Goal: Information Seeking & Learning: Learn about a topic

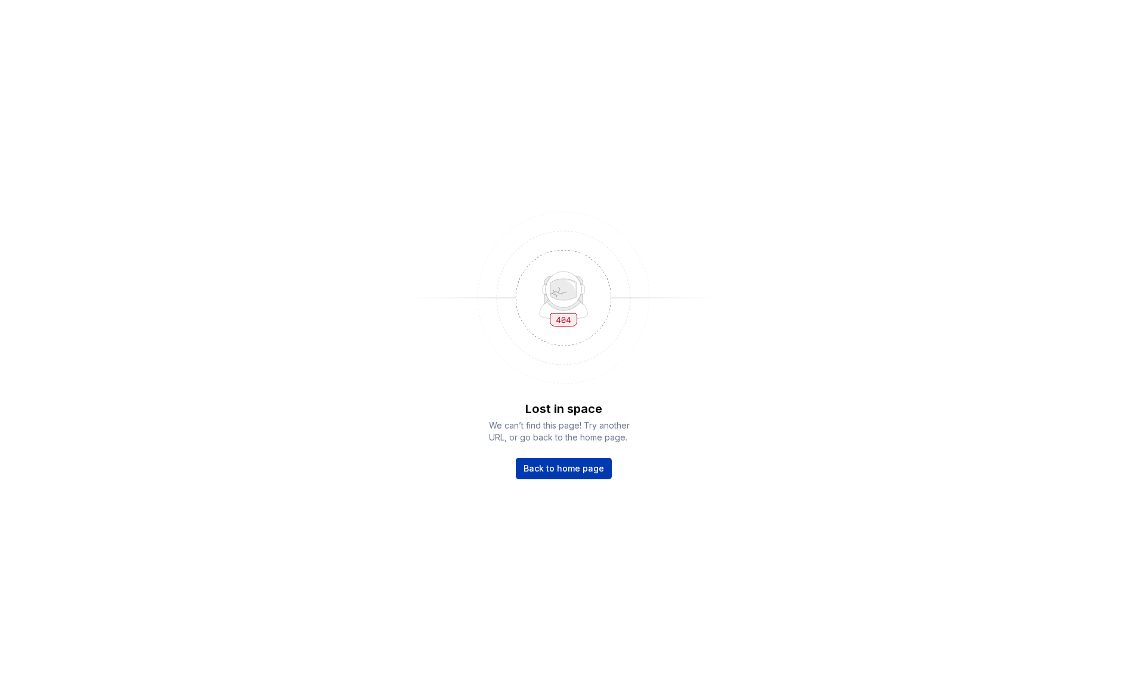
click at [563, 477] on link "Back to home page" at bounding box center [564, 468] width 96 height 21
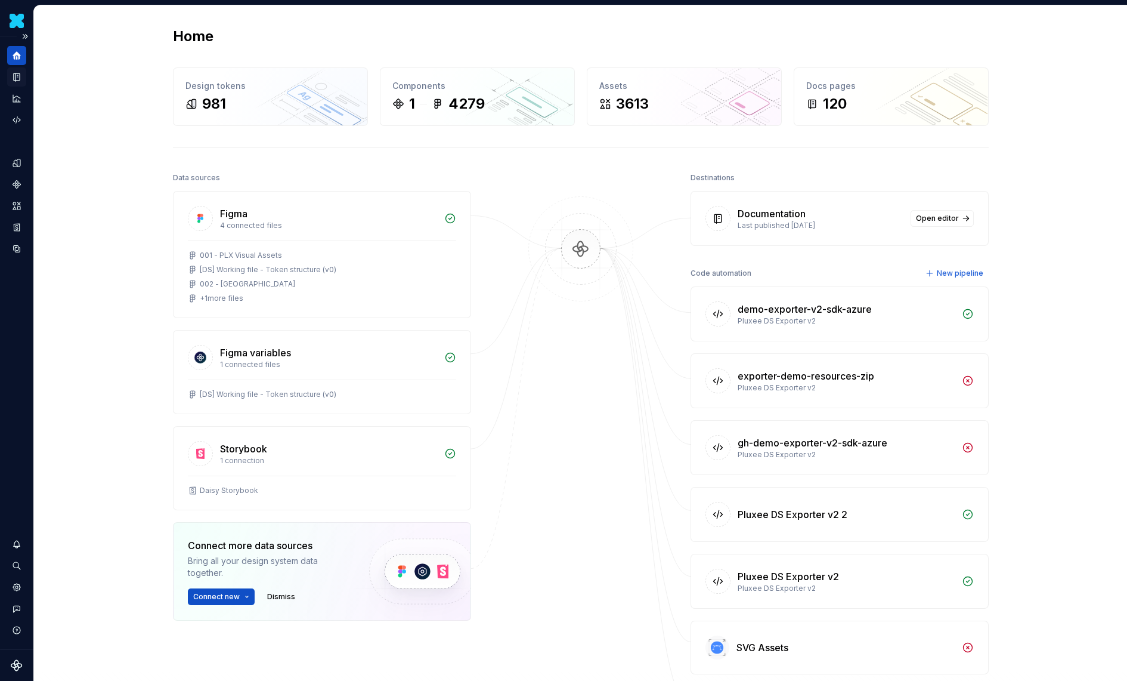
click at [20, 84] on div "Documentation" at bounding box center [16, 76] width 19 height 19
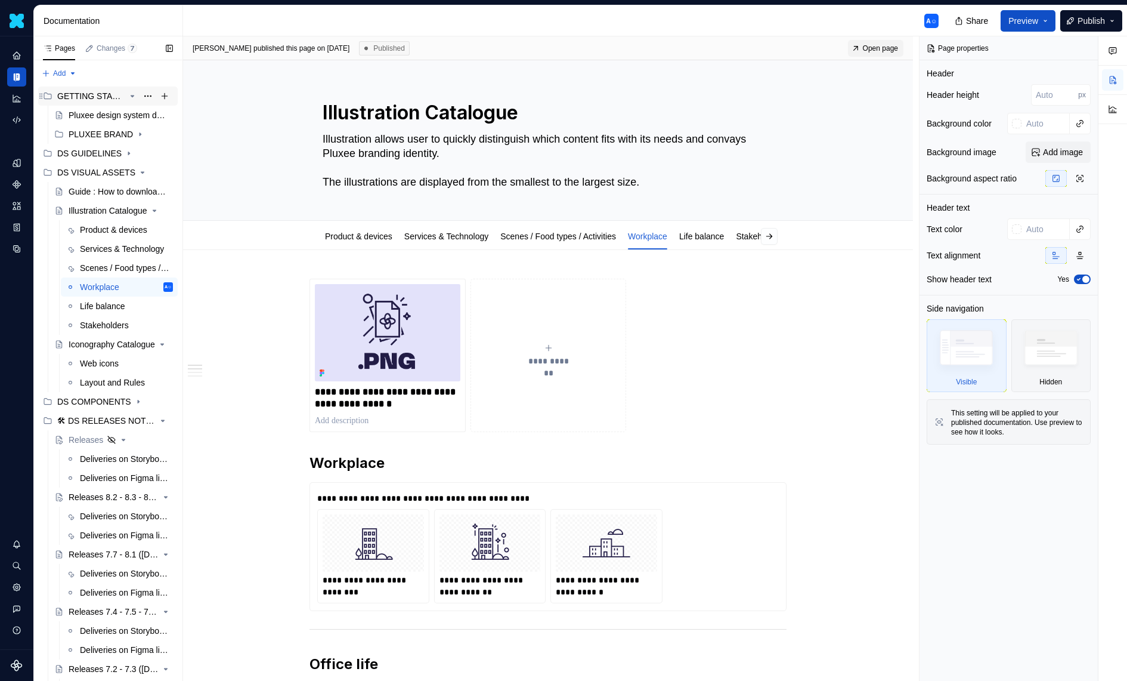
click at [132, 97] on icon "Page tree" at bounding box center [133, 96] width 10 height 10
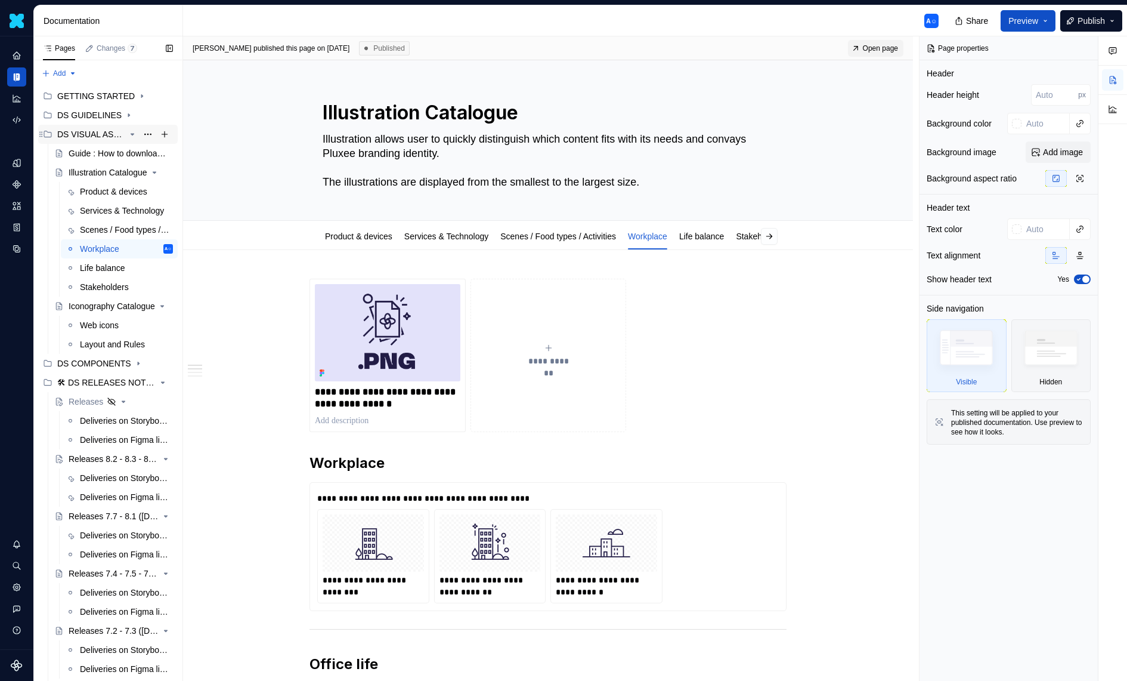
click at [138, 134] on div "DS VISUAL ASSETS" at bounding box center [115, 134] width 116 height 17
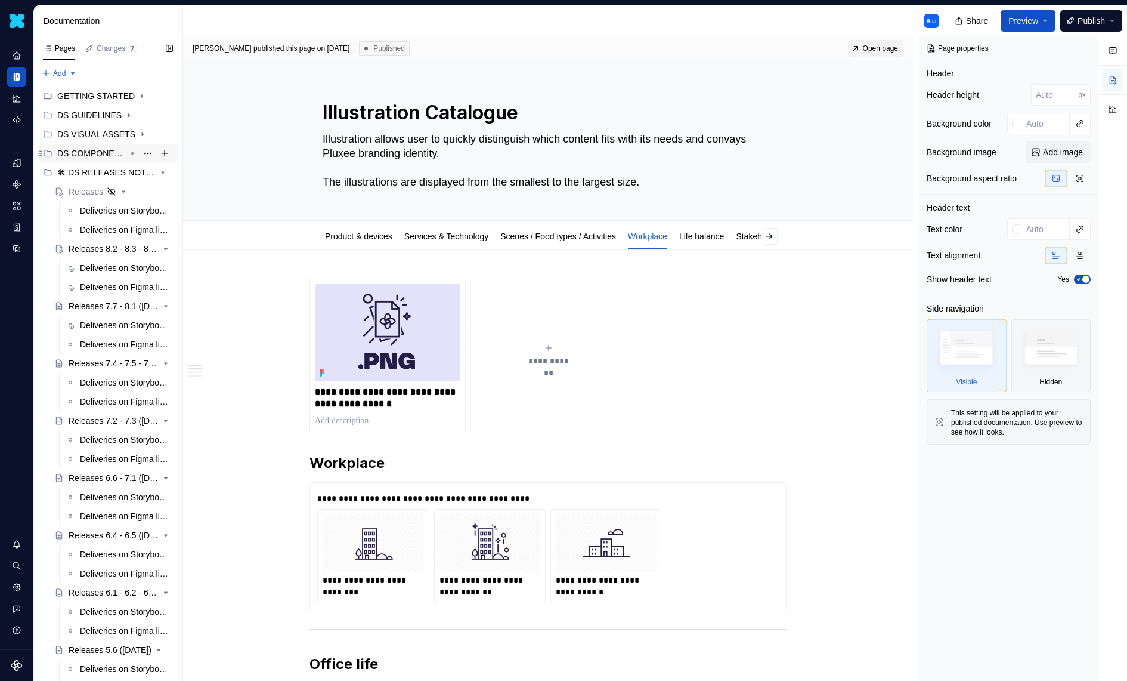
click at [134, 153] on icon "Page tree" at bounding box center [133, 154] width 10 height 10
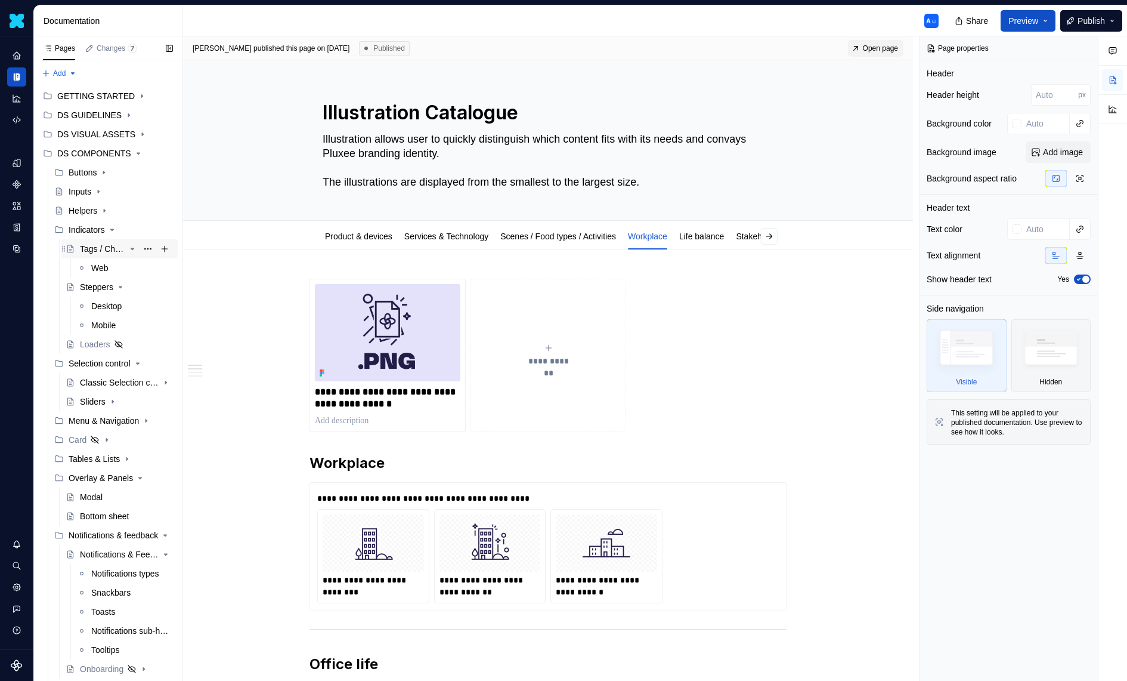
click at [107, 247] on div "Tags / Chips" at bounding box center [102, 249] width 45 height 12
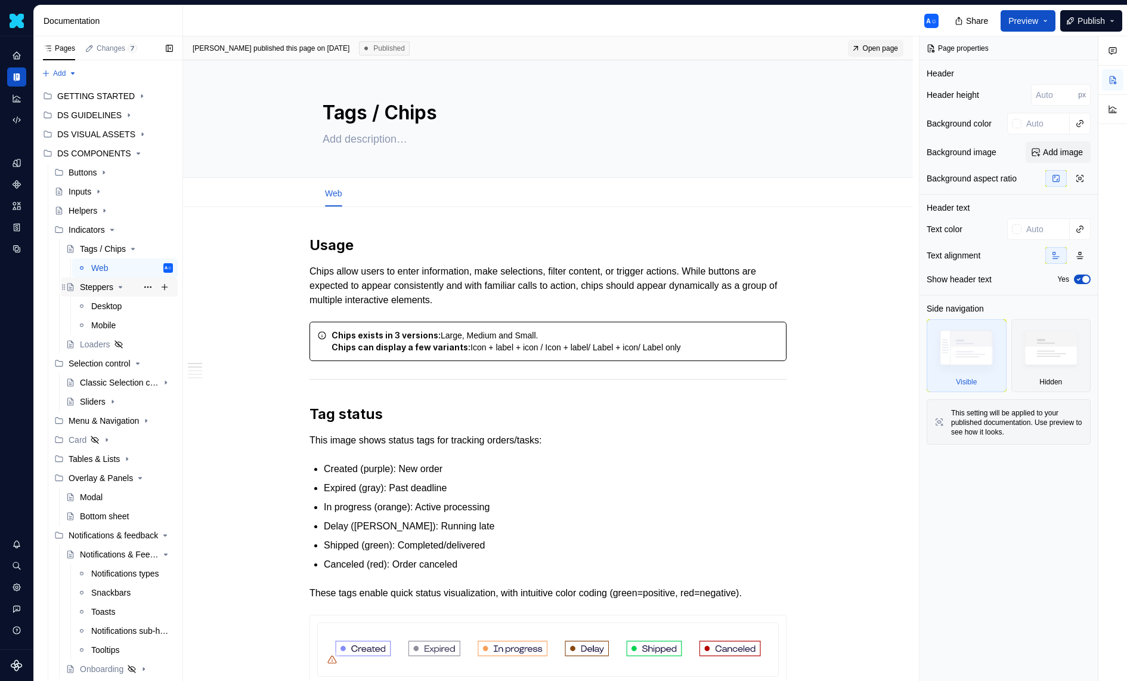
click at [95, 287] on div "Steppers" at bounding box center [96, 287] width 33 height 12
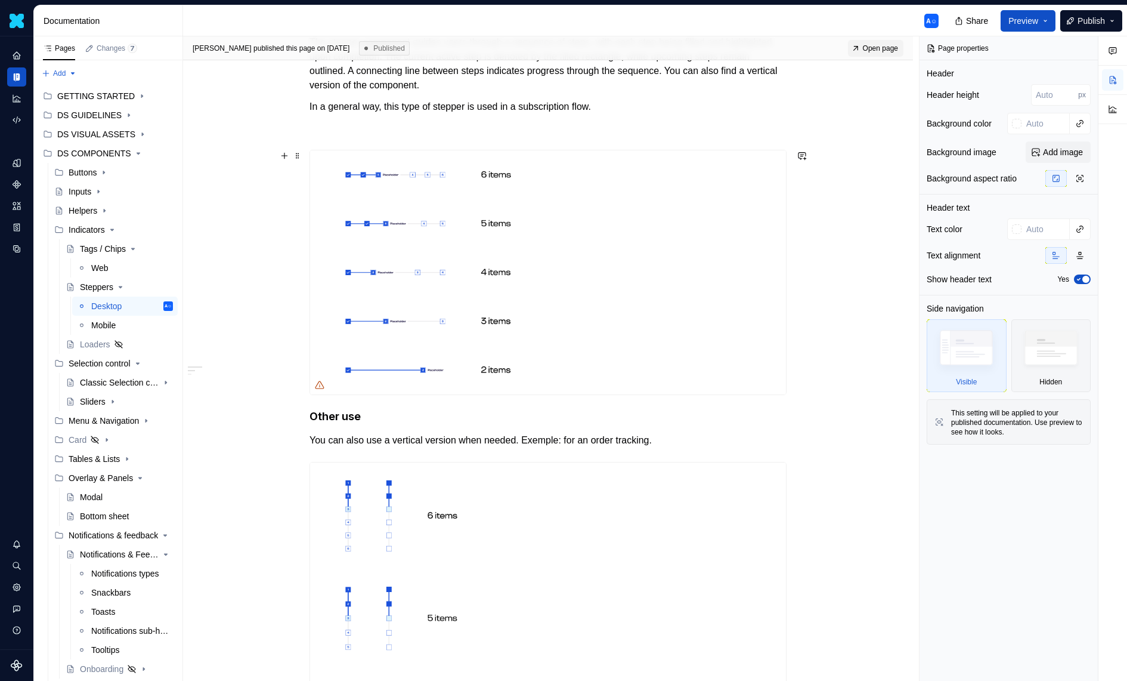
scroll to position [312, 0]
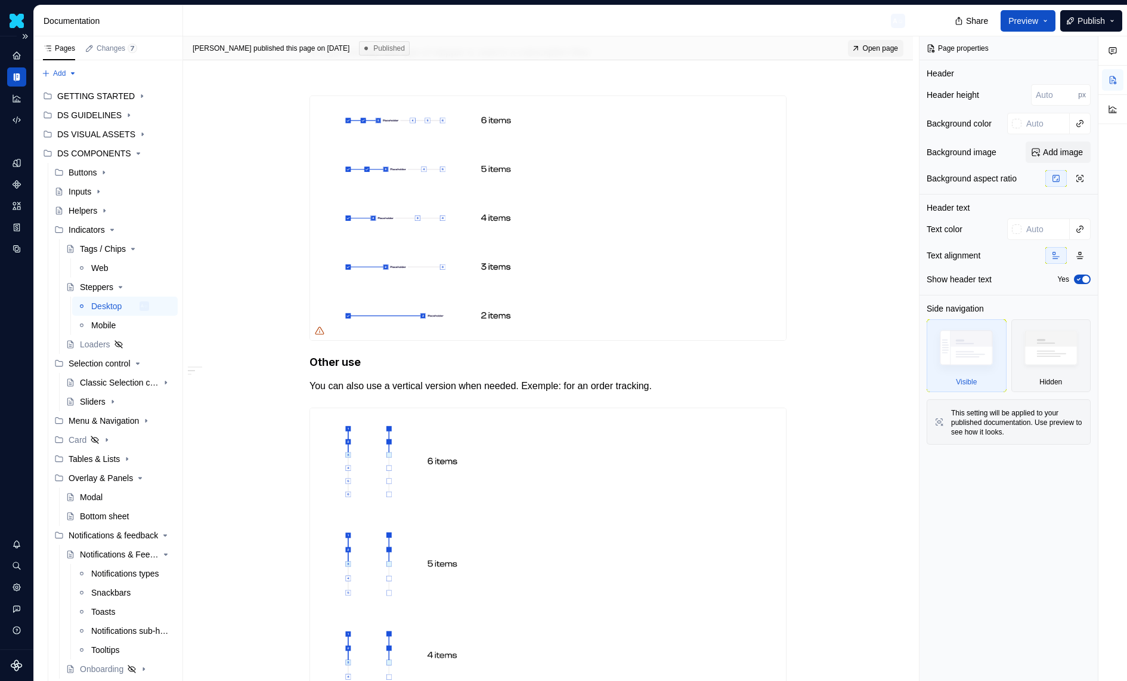
type textarea "*"
